Goal: Check status: Check status

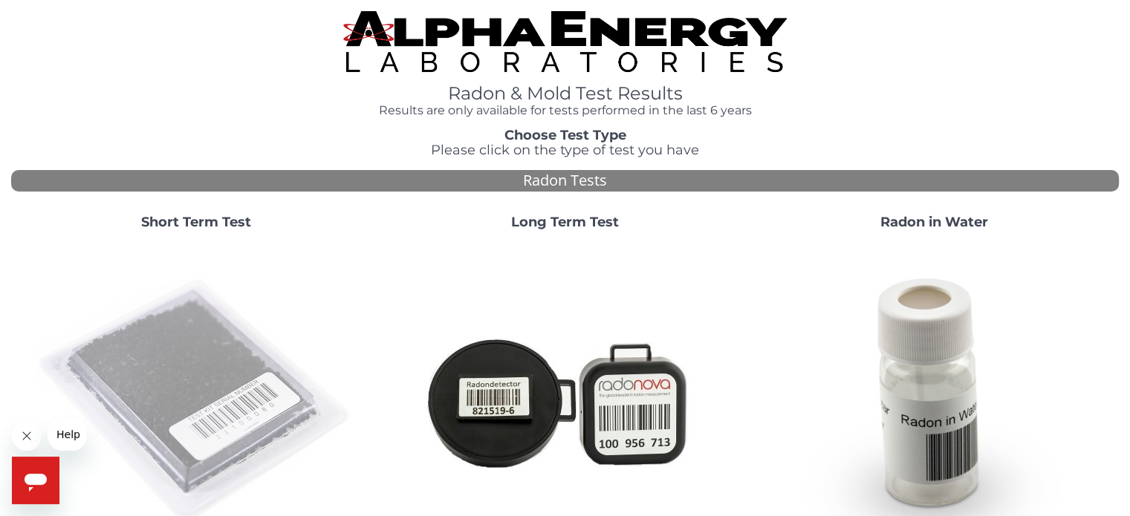
click at [199, 365] on img at bounding box center [195, 400] width 319 height 319
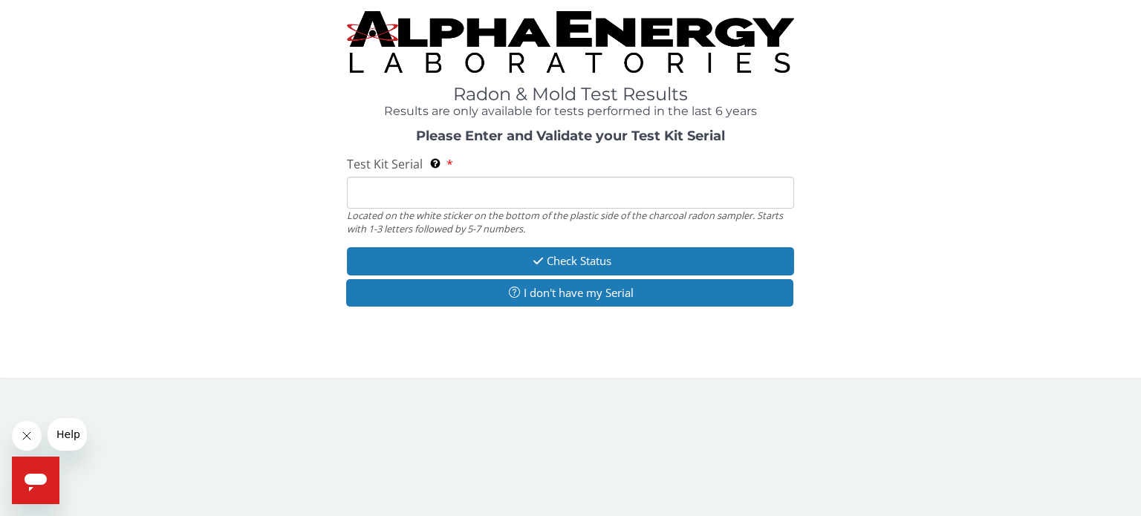
click at [505, 192] on input "Test Kit Serial Located on the white sticker on the bottom of the plastic side …" at bounding box center [570, 193] width 447 height 32
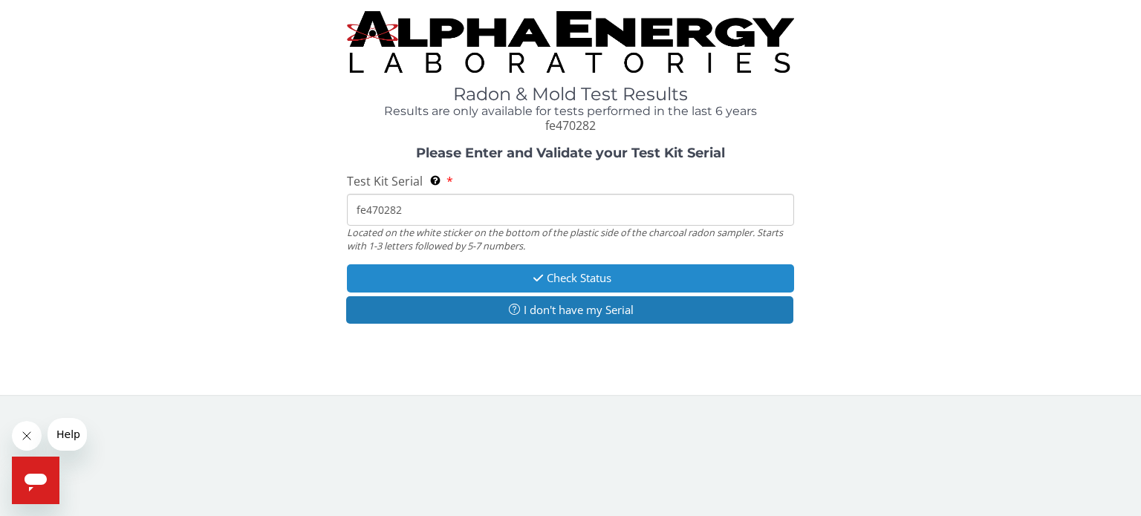
type input "fe470282"
click at [655, 285] on button "Check Status" at bounding box center [570, 277] width 447 height 27
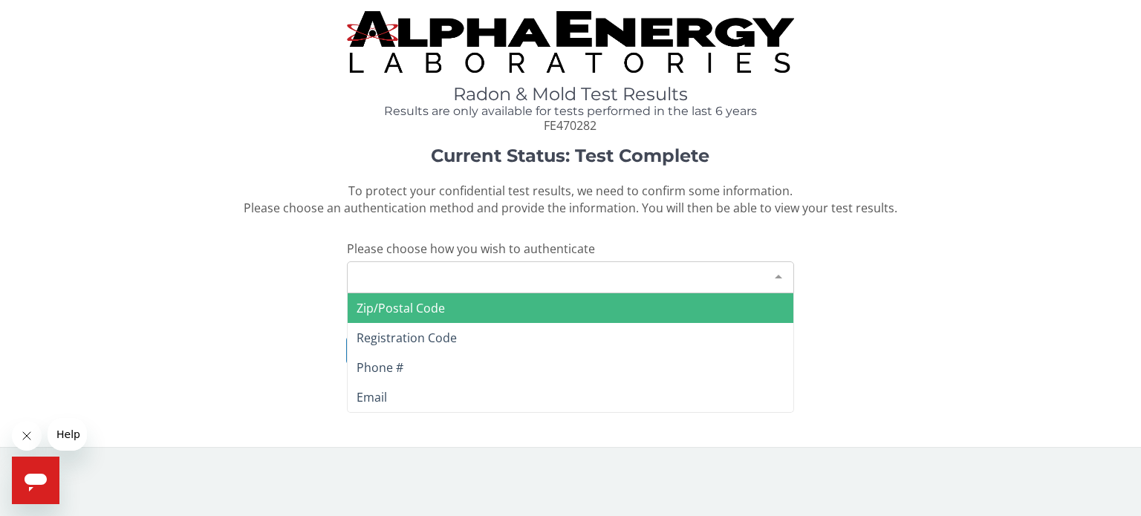
click at [778, 278] on div at bounding box center [779, 276] width 30 height 28
click at [654, 302] on span "Zip/Postal Code" at bounding box center [571, 308] width 446 height 30
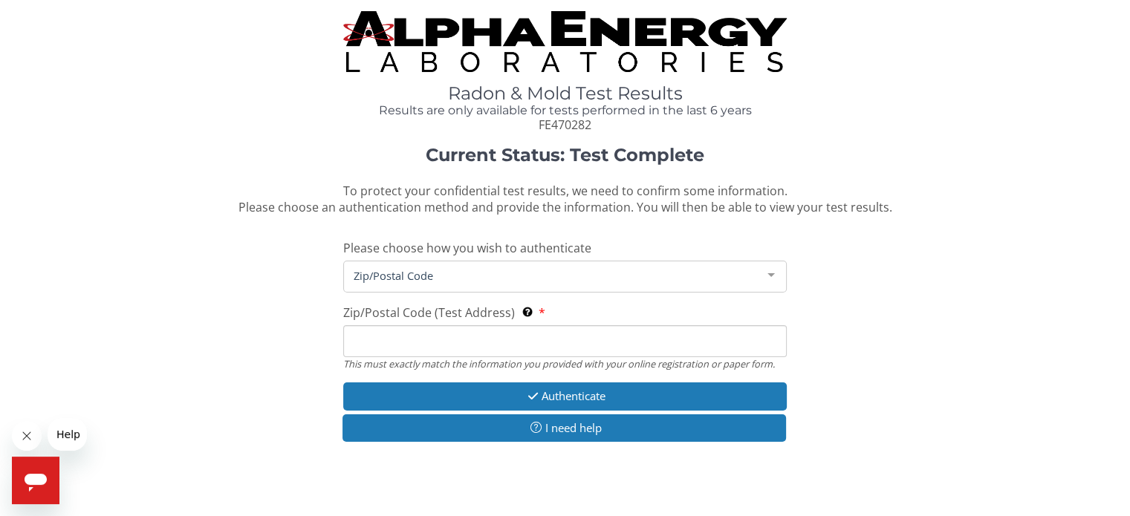
click at [511, 276] on span "Zip/Postal Code" at bounding box center [553, 275] width 406 height 16
click at [512, 281] on span "Zip/Postal Code" at bounding box center [553, 275] width 406 height 16
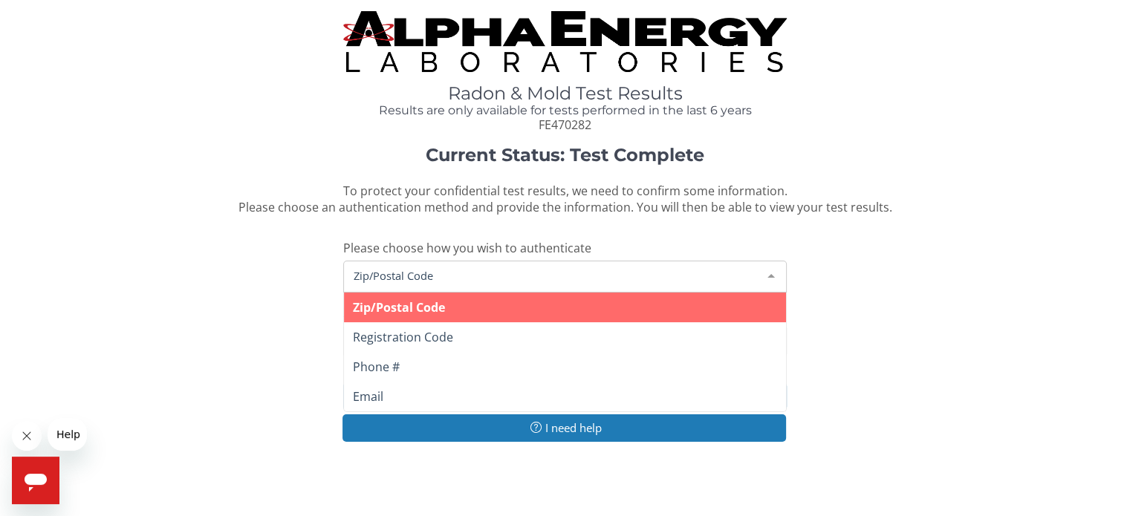
click at [458, 276] on span "Zip/Postal Code" at bounding box center [553, 275] width 406 height 16
click at [467, 302] on span "Zip/Postal Code" at bounding box center [564, 308] width 441 height 30
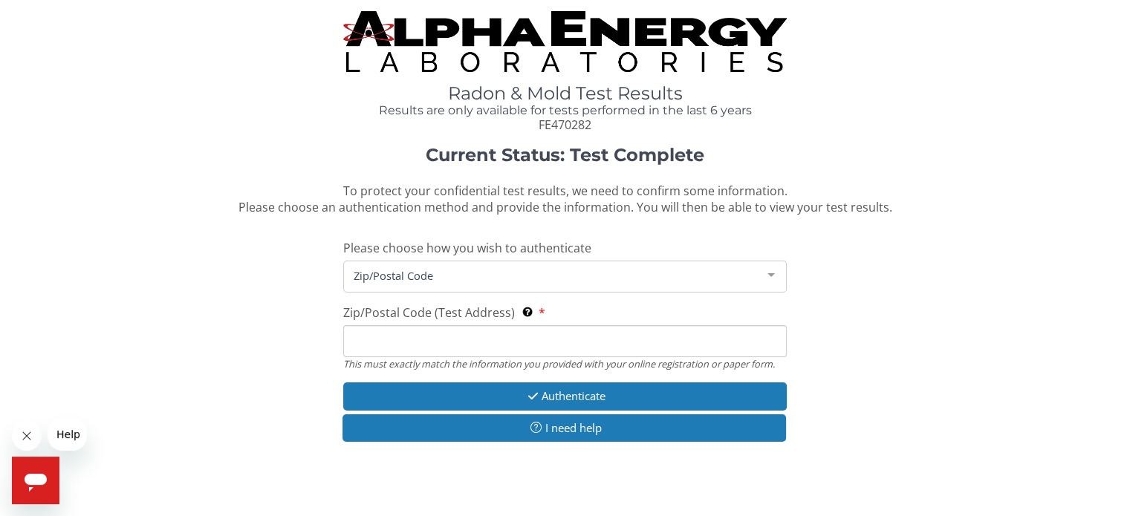
click at [426, 341] on input "Zip/Postal Code (Test Address) This must exactly match the information you prov…" at bounding box center [564, 341] width 443 height 32
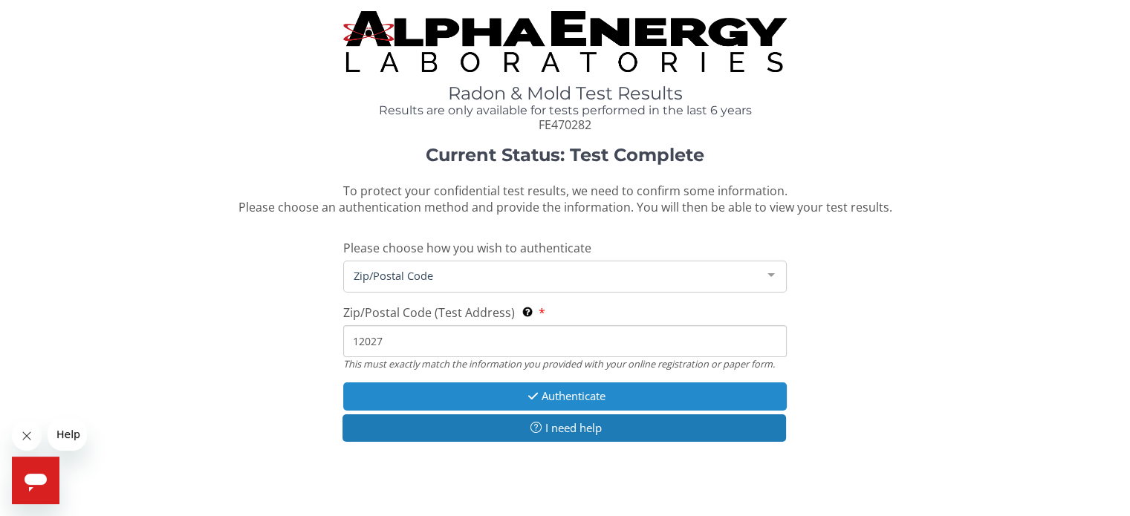
type input "12027"
click at [517, 389] on button "Authenticate" at bounding box center [564, 396] width 443 height 27
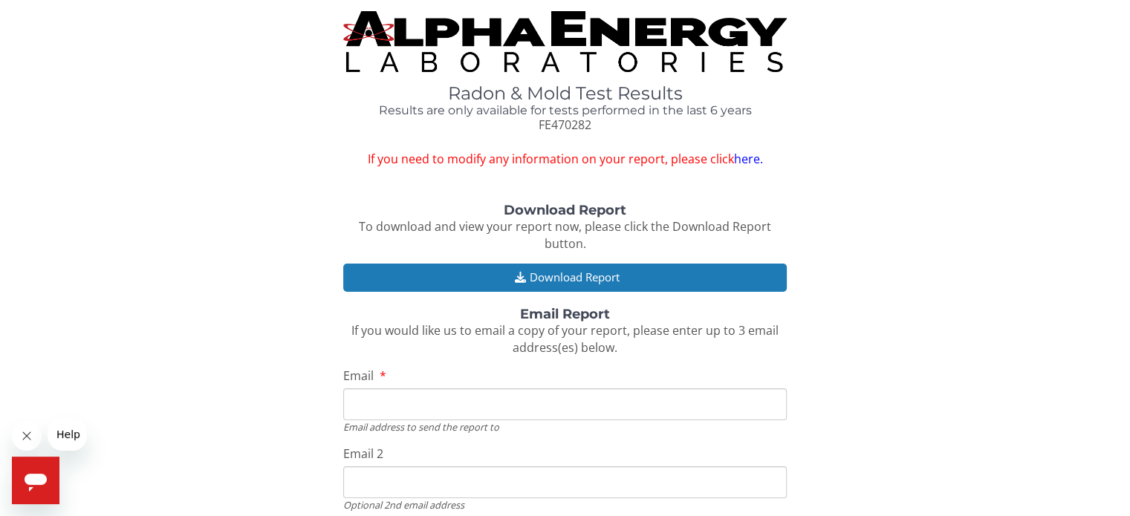
click at [401, 399] on input "Email" at bounding box center [564, 405] width 443 height 32
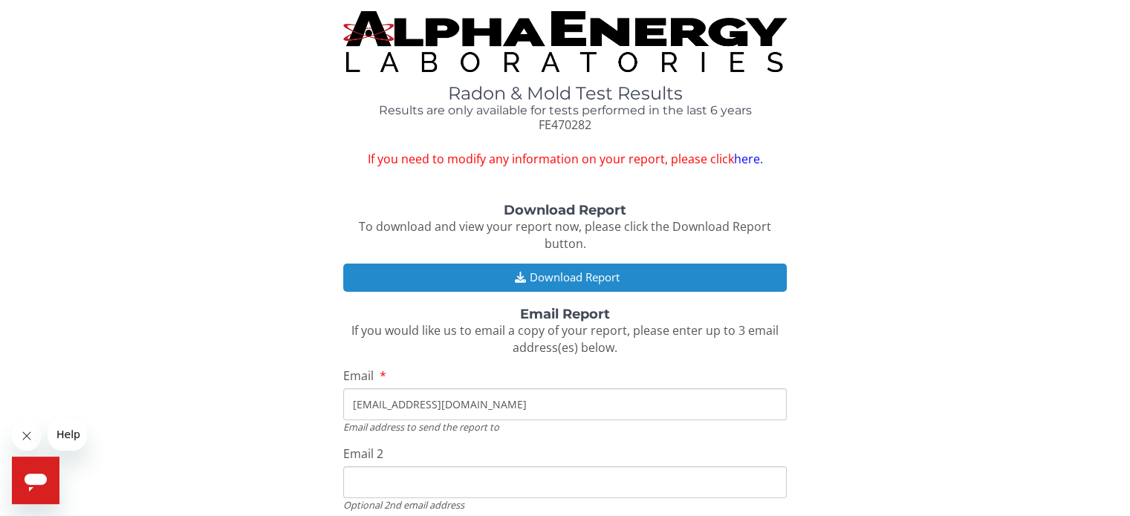
type input "[EMAIL_ADDRESS][DOMAIN_NAME]"
click at [597, 279] on button "Download Report" at bounding box center [564, 277] width 443 height 27
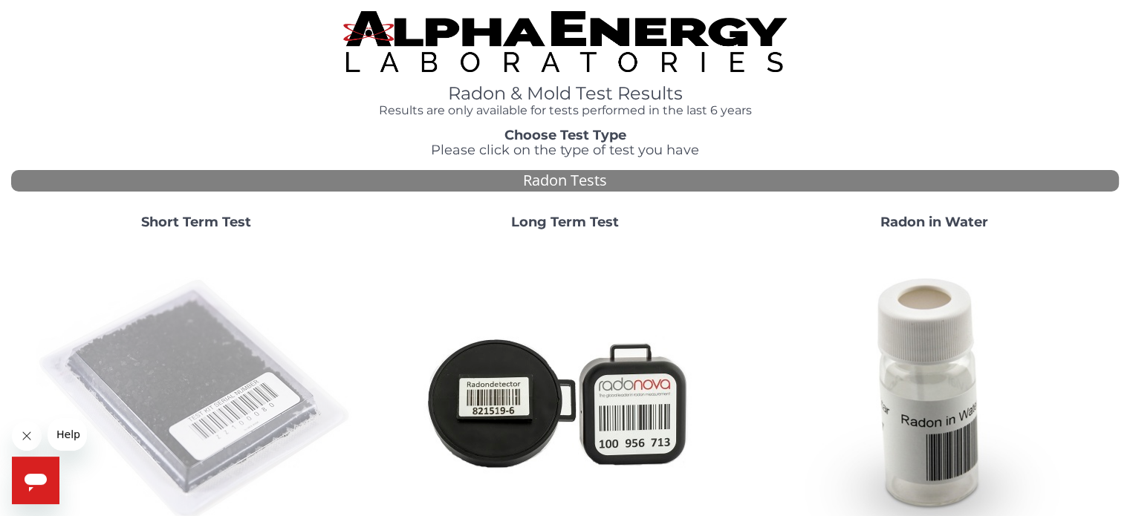
click at [181, 341] on img at bounding box center [195, 400] width 319 height 319
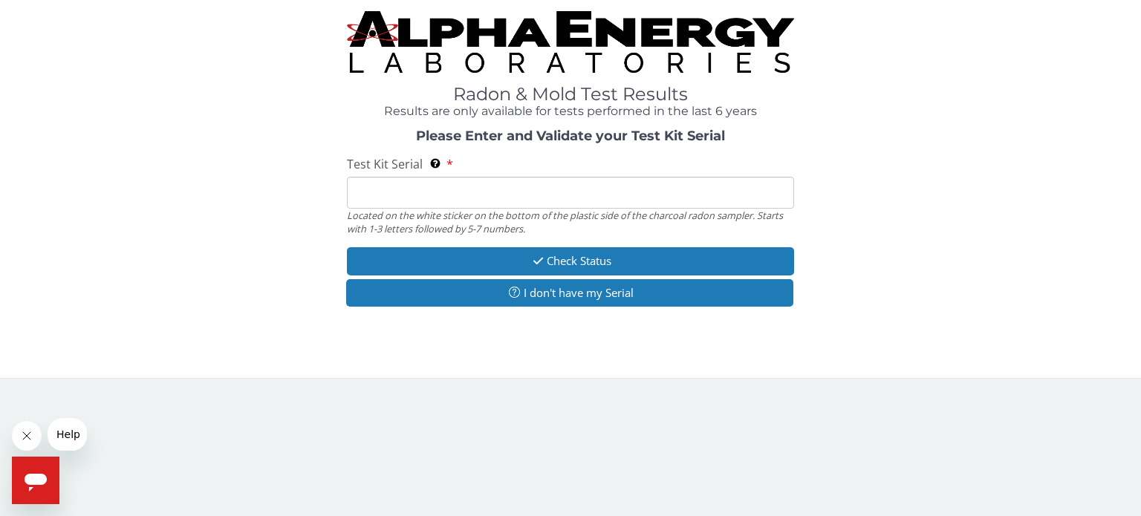
click at [508, 201] on input "Test Kit Serial Located on the white sticker on the bottom of the plastic side …" at bounding box center [570, 193] width 447 height 32
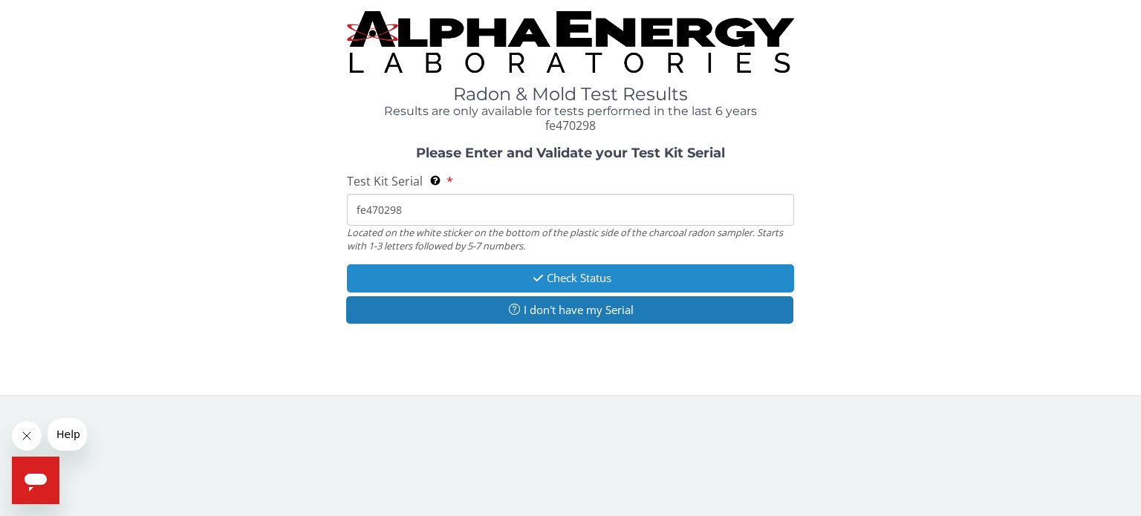
type input "fe470298"
click at [562, 278] on button "Check Status" at bounding box center [570, 277] width 447 height 27
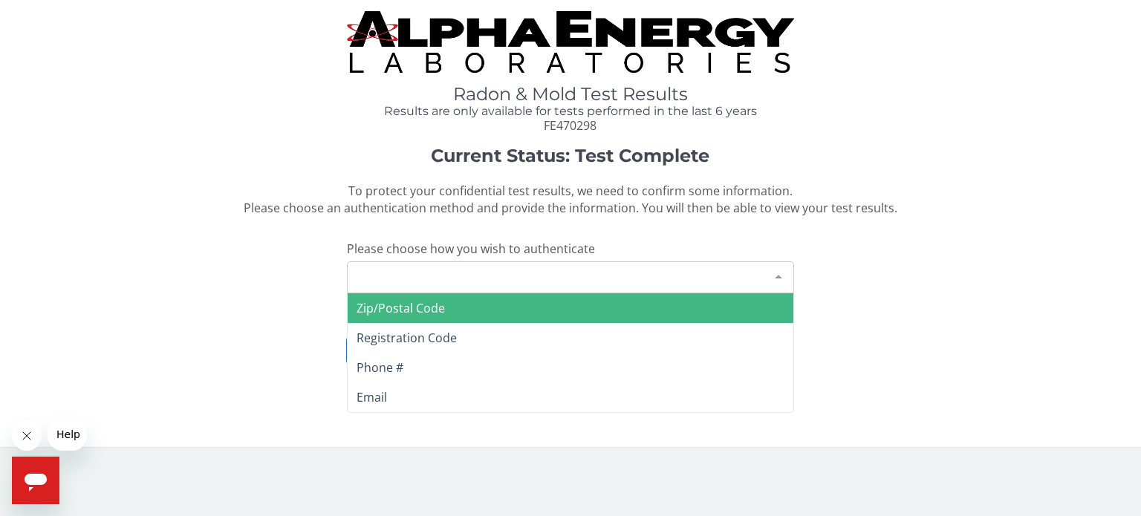
click at [779, 279] on div at bounding box center [779, 276] width 30 height 28
click at [461, 302] on span "Zip/Postal Code" at bounding box center [571, 308] width 446 height 30
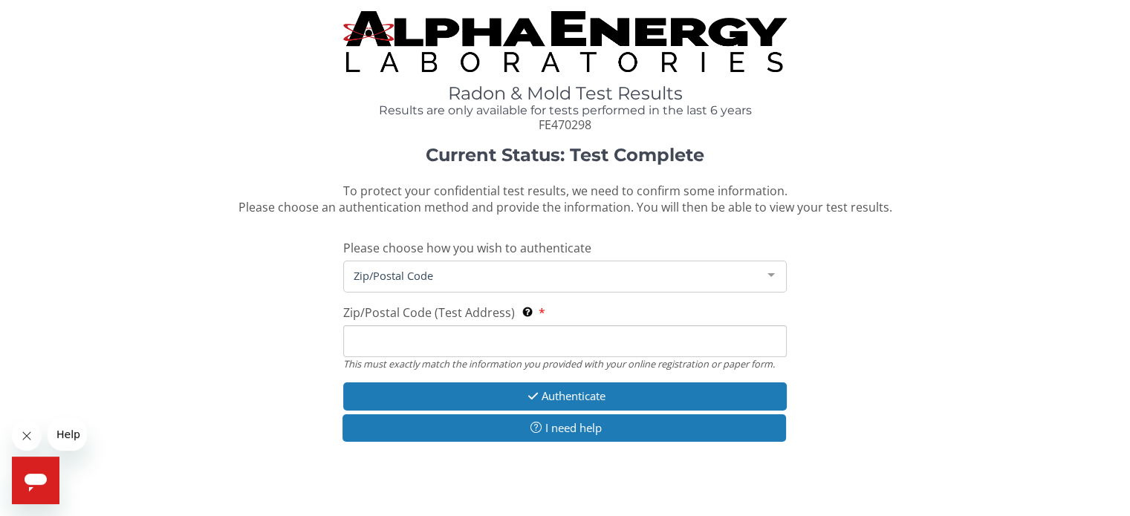
click at [437, 340] on input "Zip/Postal Code (Test Address) This must exactly match the information you prov…" at bounding box center [564, 341] width 443 height 32
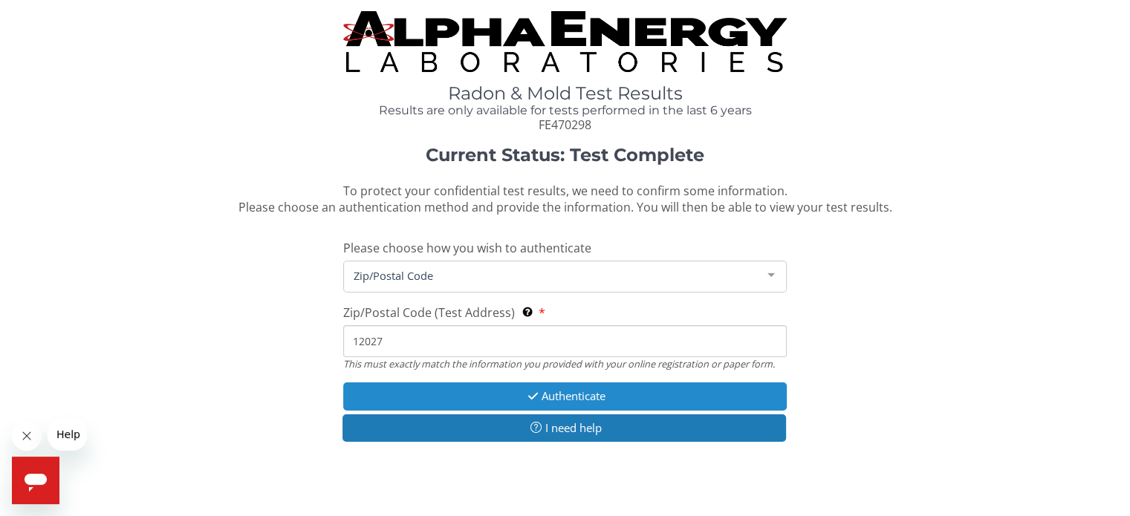
type input "12027"
click at [576, 397] on button "Authenticate" at bounding box center [564, 396] width 443 height 27
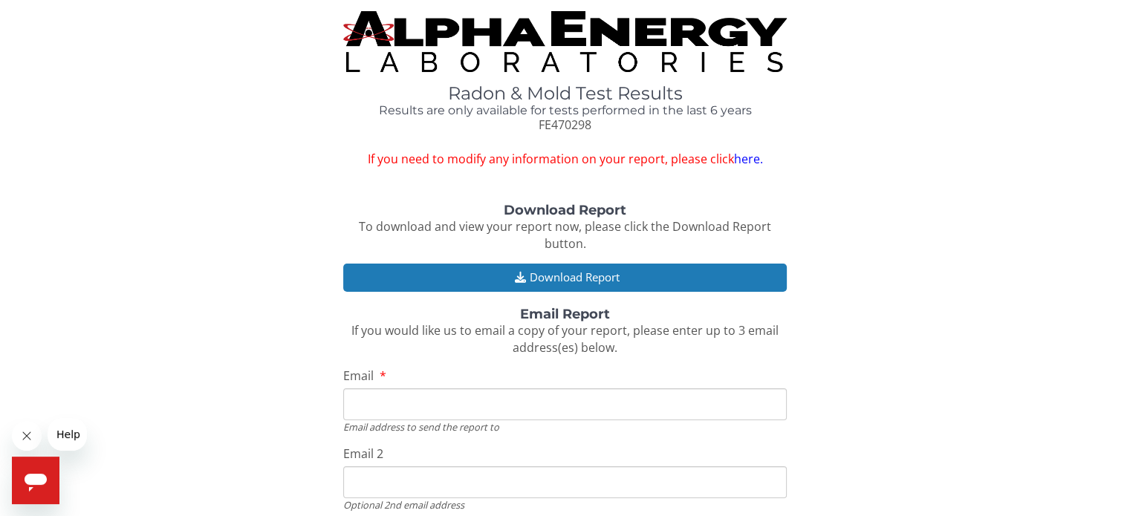
click at [494, 406] on input "Email" at bounding box center [564, 405] width 443 height 32
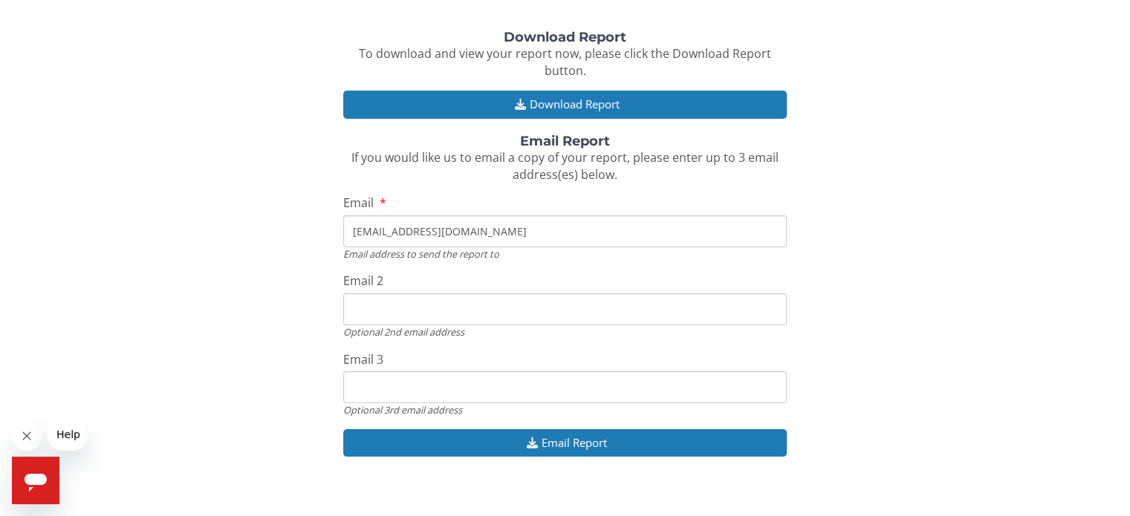
scroll to position [187, 0]
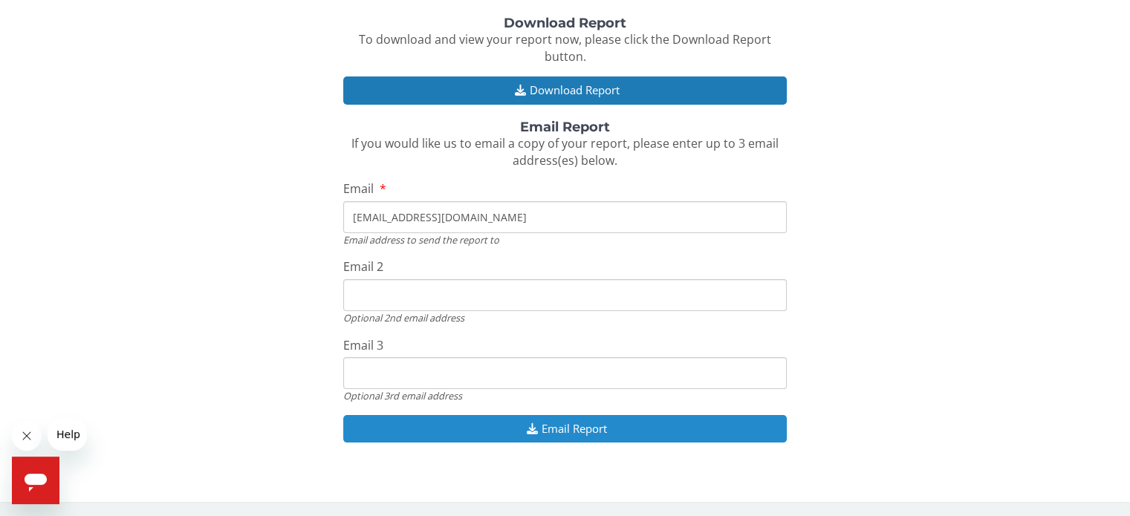
type input "[EMAIL_ADDRESS][DOMAIN_NAME]"
click at [617, 430] on button "Email Report" at bounding box center [564, 428] width 443 height 27
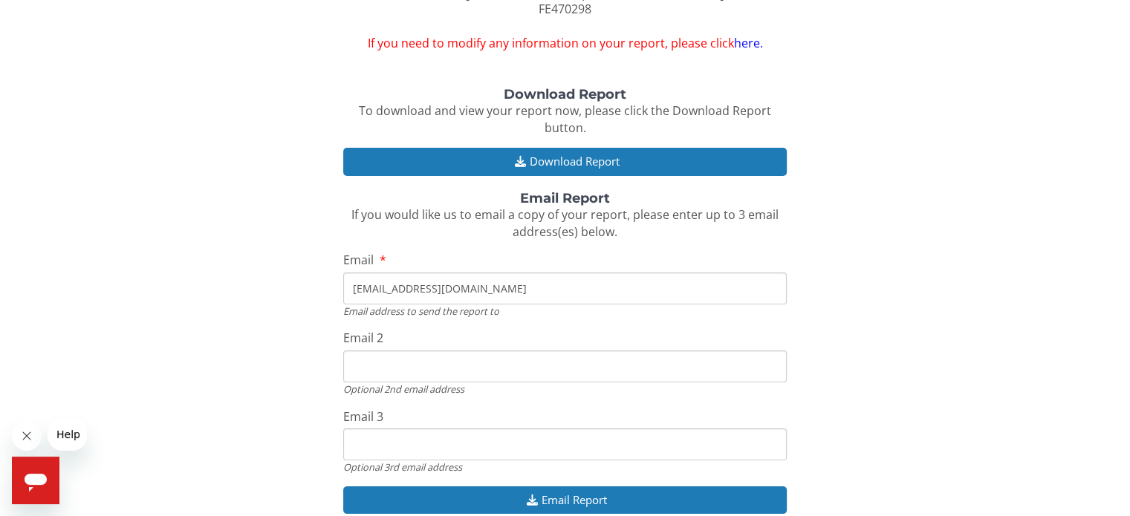
scroll to position [0, 0]
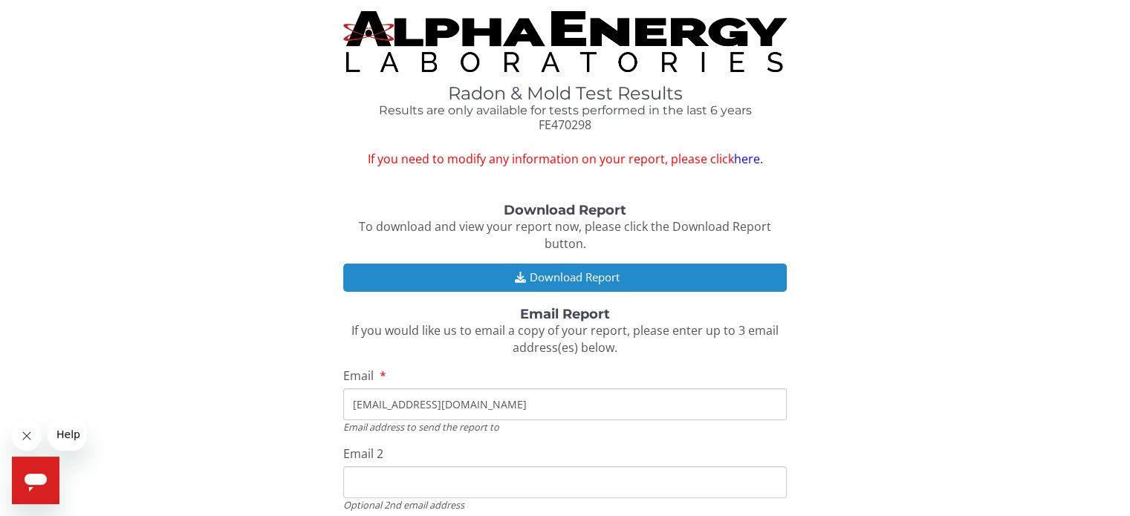
click at [562, 273] on button "Download Report" at bounding box center [564, 277] width 443 height 27
